Goal: Task Accomplishment & Management: Complete application form

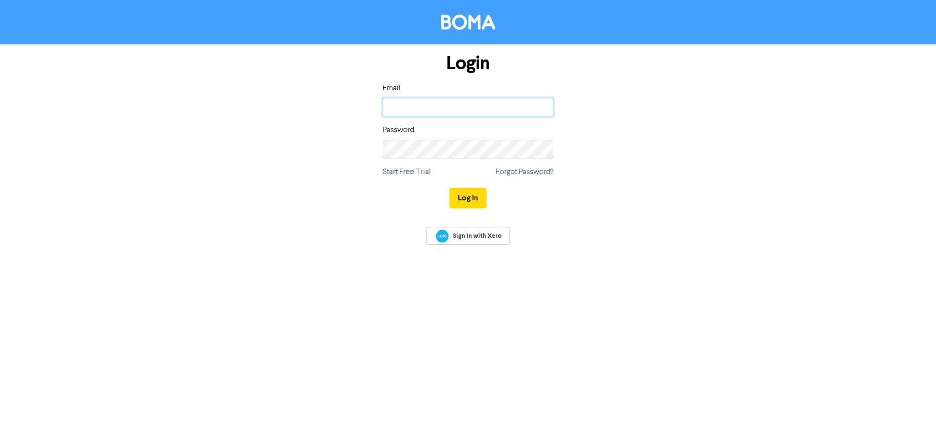
click at [460, 100] on input "email" at bounding box center [468, 107] width 171 height 19
click at [0, 444] on com-1password-button at bounding box center [0, 444] width 0 height 0
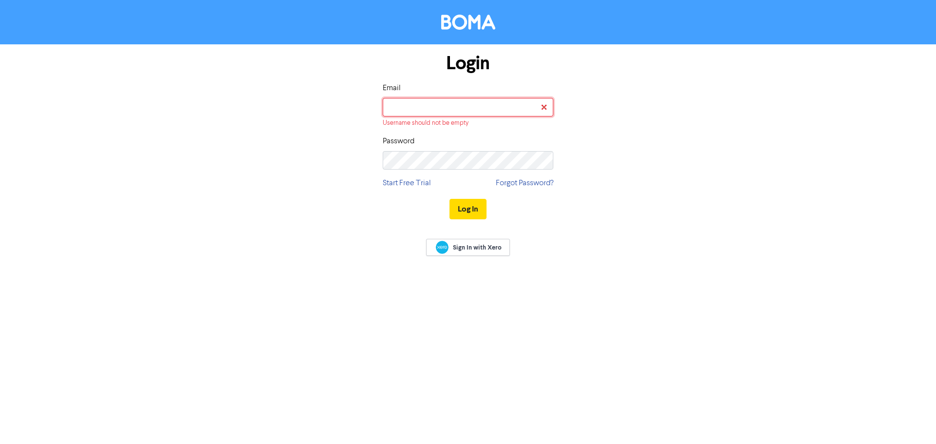
type input "[PERSON_NAME][EMAIL_ADDRESS][DOMAIN_NAME]"
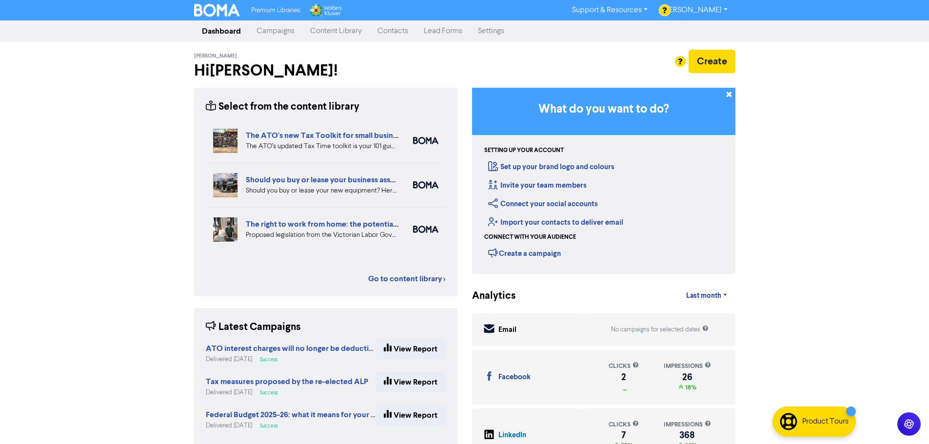
click at [389, 30] on div at bounding box center [464, 222] width 929 height 444
click at [384, 30] on link "Contacts" at bounding box center [393, 31] width 46 height 20
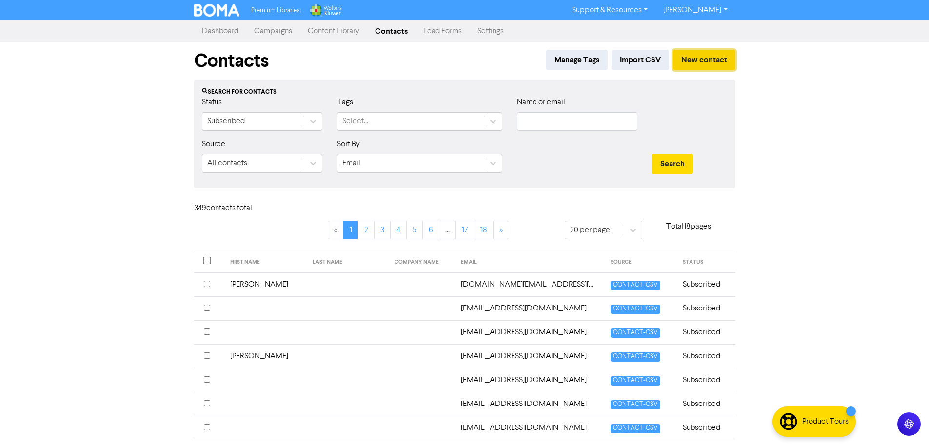
click at [710, 66] on button "New contact" at bounding box center [704, 60] width 62 height 20
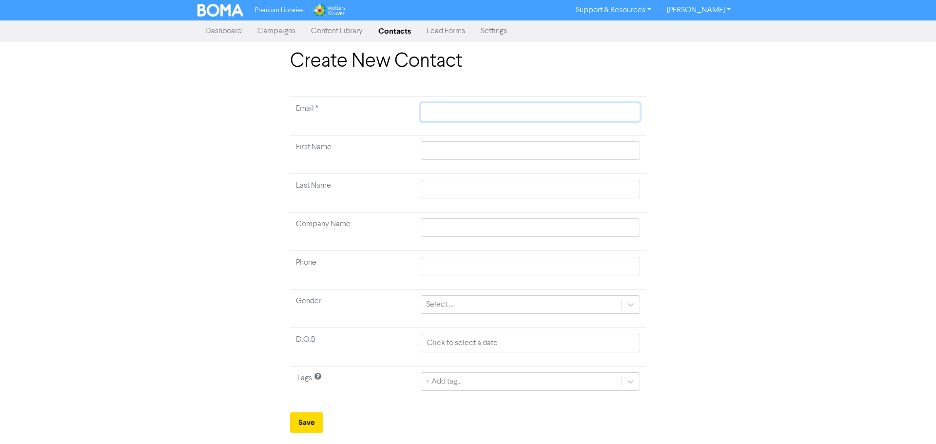
click at [539, 108] on input "text" at bounding box center [530, 112] width 219 height 19
type input "m"
type input "ml"
type input "mla"
type input "mlad"
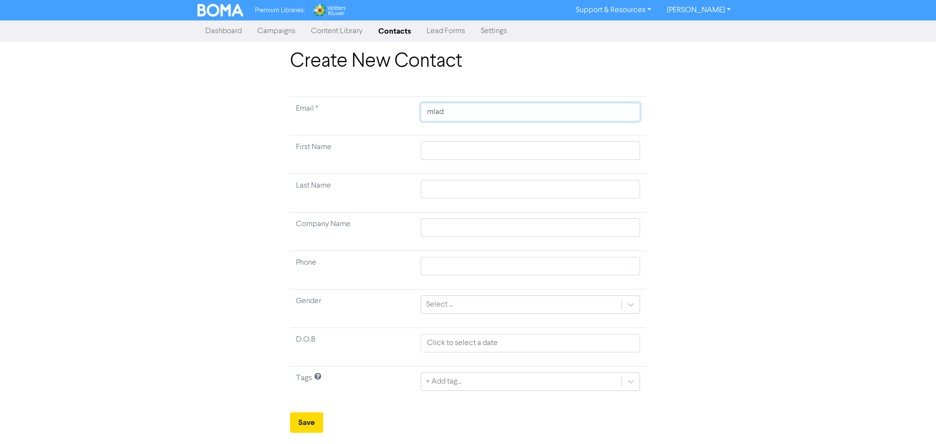
type input "mlade"
type input "mladen"
type input "mladen."
type input "mladen.n"
type input "[DOMAIN_NAME]"
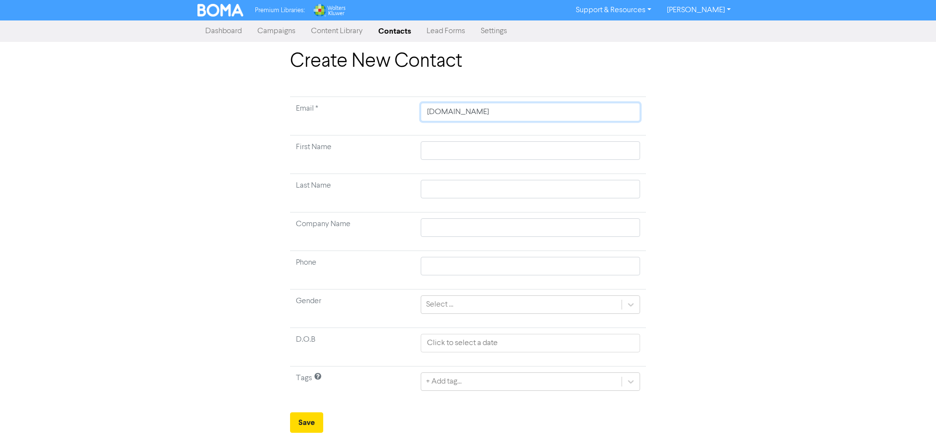
type input "mladen.nev"
type input "mladen.nevo"
type input "mladen.nevol"
type input "mladen.nevolj"
type input "mladen.nevolji"
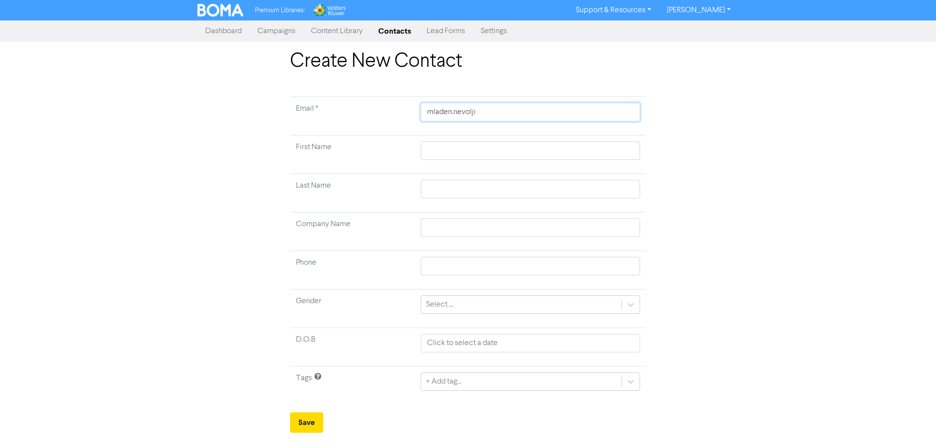
type input "mladen.nevoljic"
type input "mladen.nevoljic@"
type input "mladen.nevoljic@g"
type input "mladen.nevoljic@gm"
type input "mladen.nevoljic@gma"
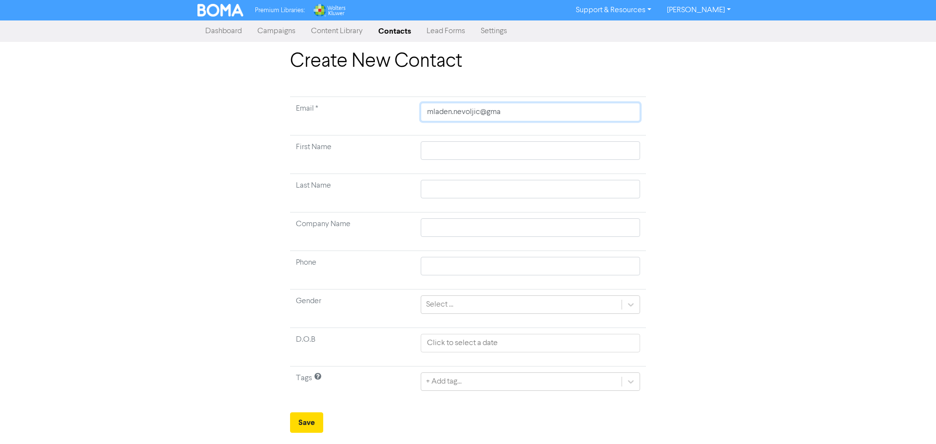
type input "mladen.nevoljic@gmai"
type input "[EMAIL_ADDRESS]"
type input "[EMAIL_ADDRESS]."
type input "mladen.nevoljic@gmail.c"
type input "[EMAIL_ADDRESS][DOMAIN_NAME]"
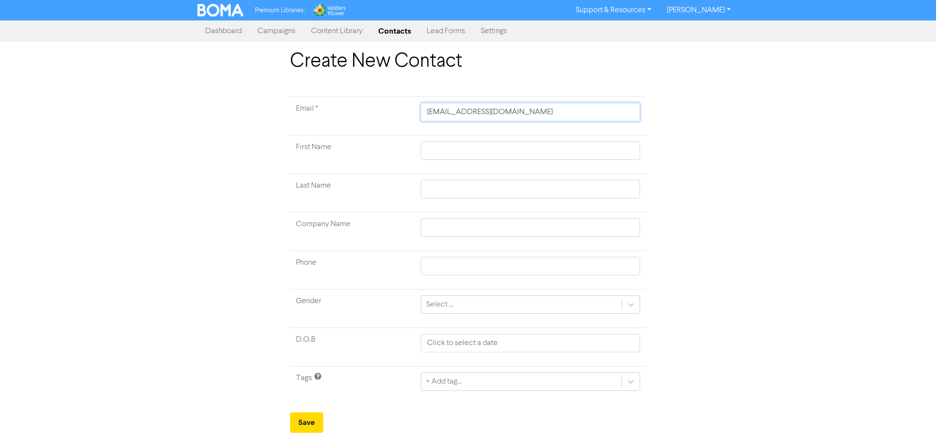
type input "[EMAIL_ADDRESS][DOMAIN_NAME]"
type input "M"
type input "Ml"
type input "Mla"
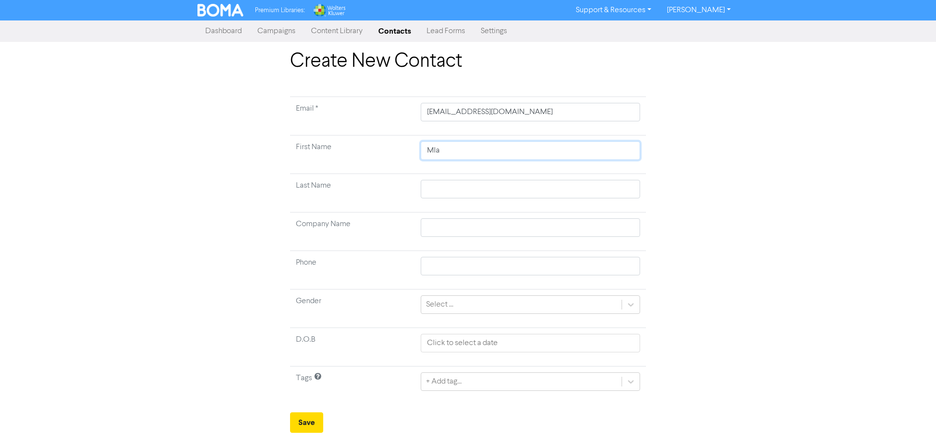
type input "Mlad"
type input "Mlade"
type input "Mladen"
click at [525, 195] on input "text" at bounding box center [530, 189] width 219 height 19
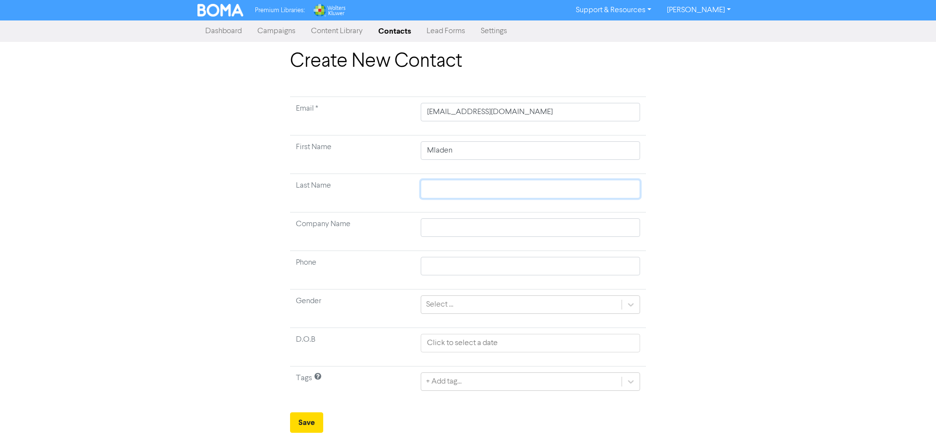
type input "N"
type input "Ne"
type input "Nev"
type input "Nevo"
type input "Nevoj"
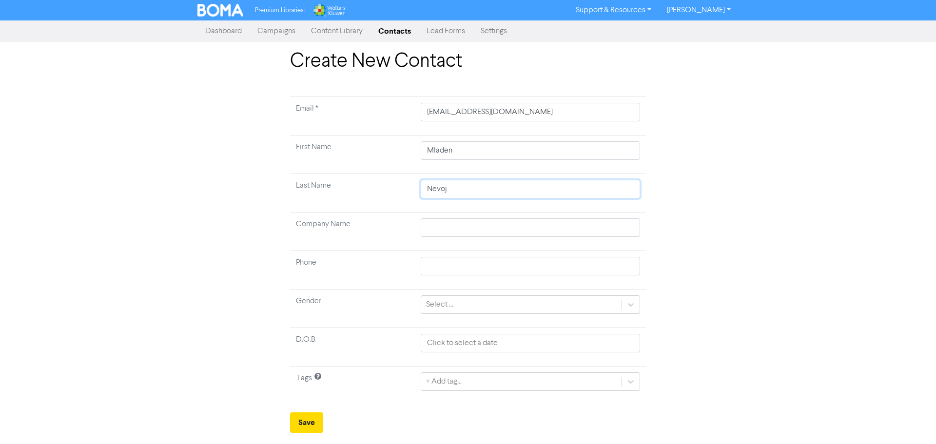
type input "Nevoji"
type input "Nevojic"
type input "Nevoljic"
click at [296, 422] on button "Save" at bounding box center [306, 422] width 33 height 20
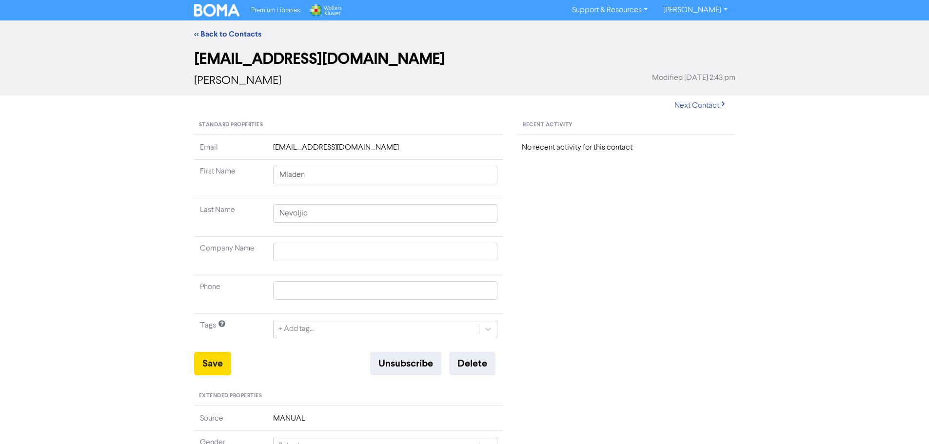
click at [112, 322] on div "<< Back to Contacts [PERSON_NAME][EMAIL_ADDRESS][DOMAIN_NAME] [PERSON_NAME] Mod…" at bounding box center [464, 384] width 929 height 728
